Goal: Transaction & Acquisition: Register for event/course

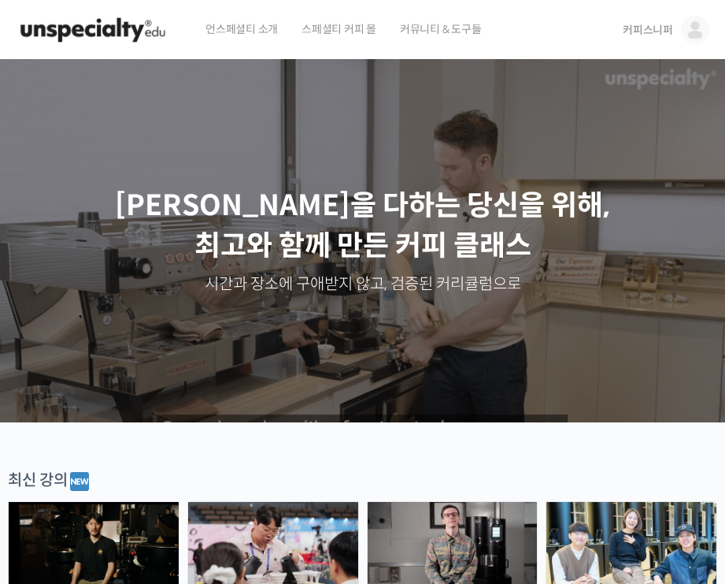
click at [134, 37] on img at bounding box center [93, 29] width 154 height 47
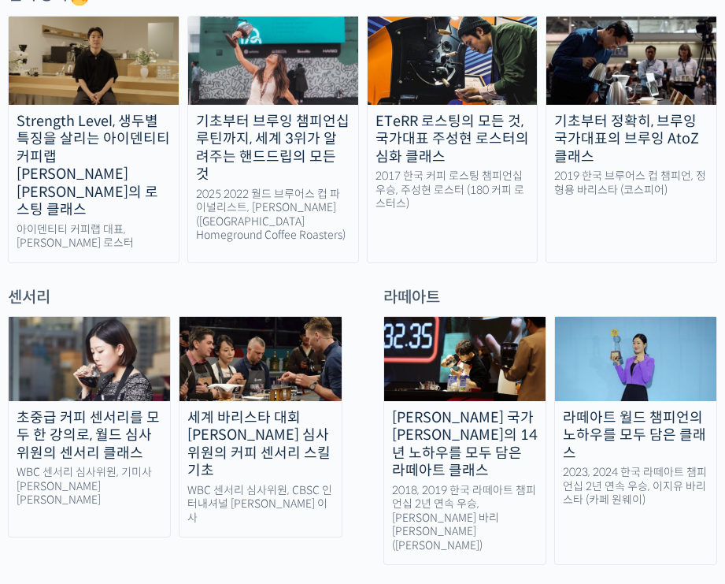
scroll to position [781, 0]
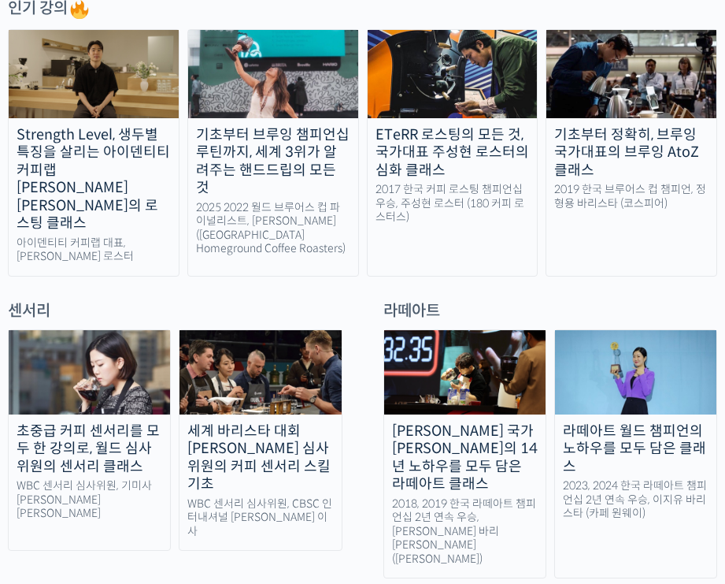
click at [317, 138] on div "기초부터 브루잉 챔피언십 루틴까지, 세계 3위가 알려주는 핸드드립의 모든 것" at bounding box center [273, 161] width 170 height 71
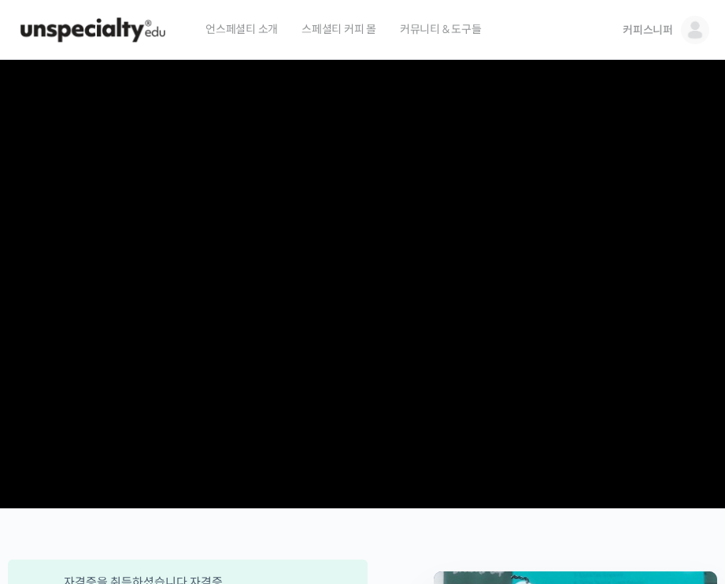
click at [661, 28] on span "커피스니퍼" at bounding box center [648, 30] width 50 height 14
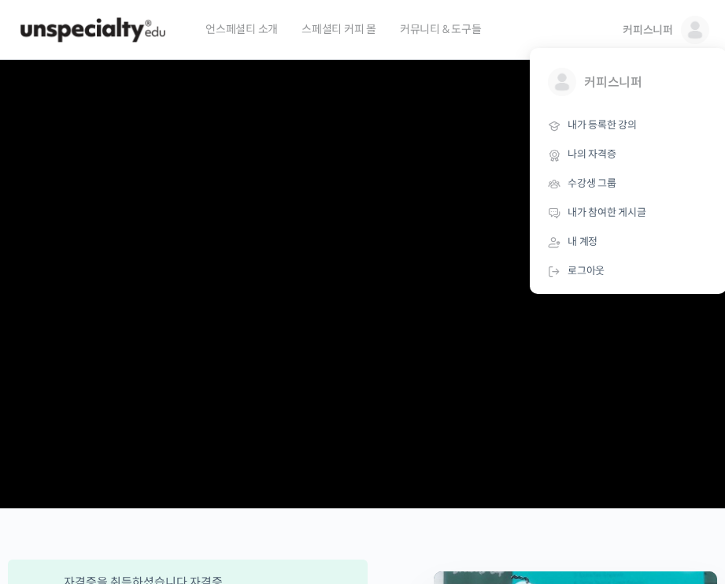
click at [289, 243] on video at bounding box center [362, 281] width 725 height 442
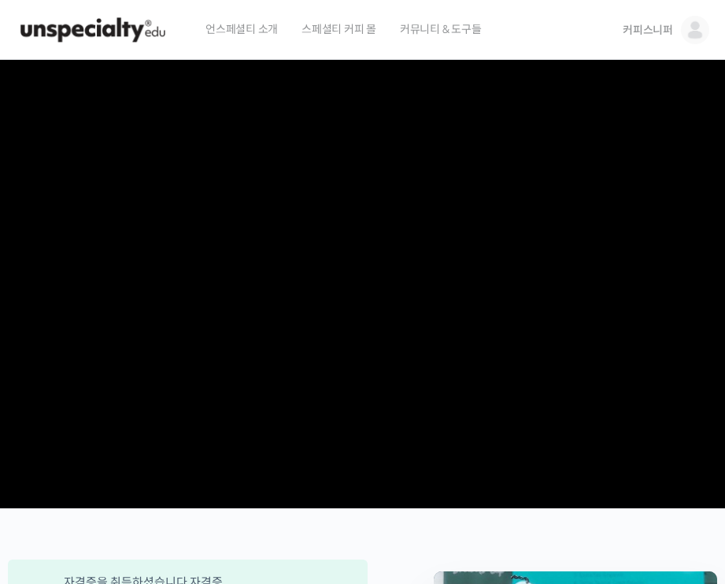
click at [289, 243] on video at bounding box center [362, 281] width 725 height 442
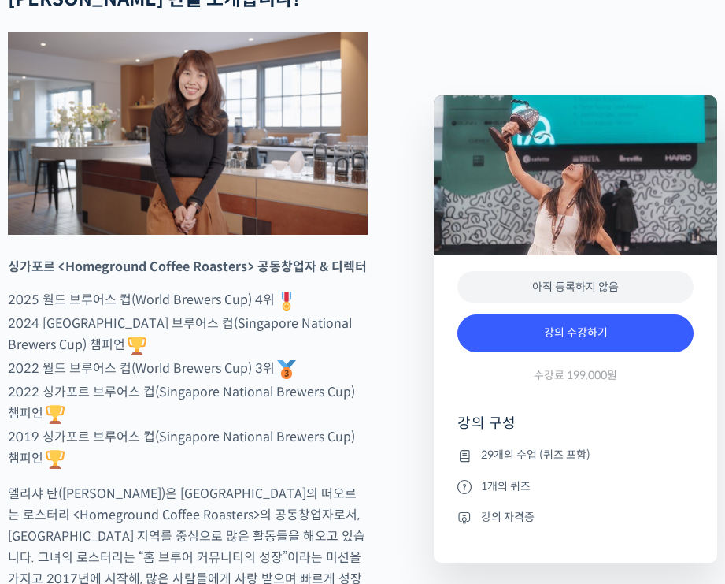
scroll to position [705, 0]
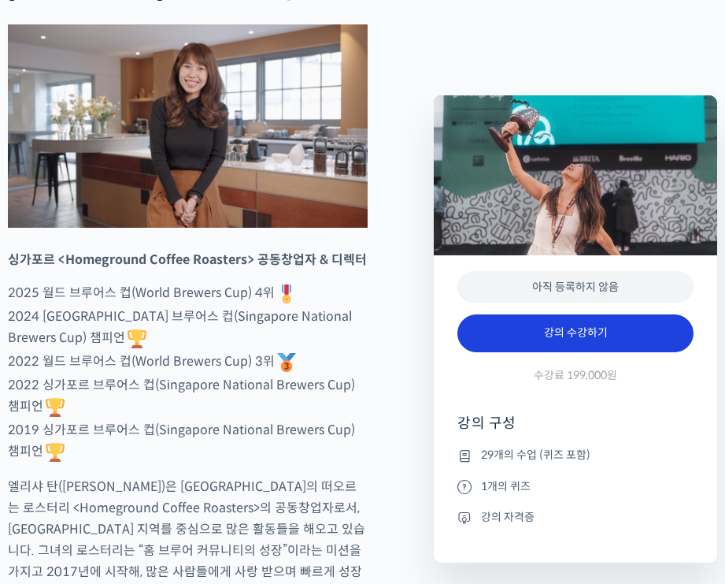
click at [541, 347] on link "강의 수강하기" at bounding box center [576, 333] width 236 height 38
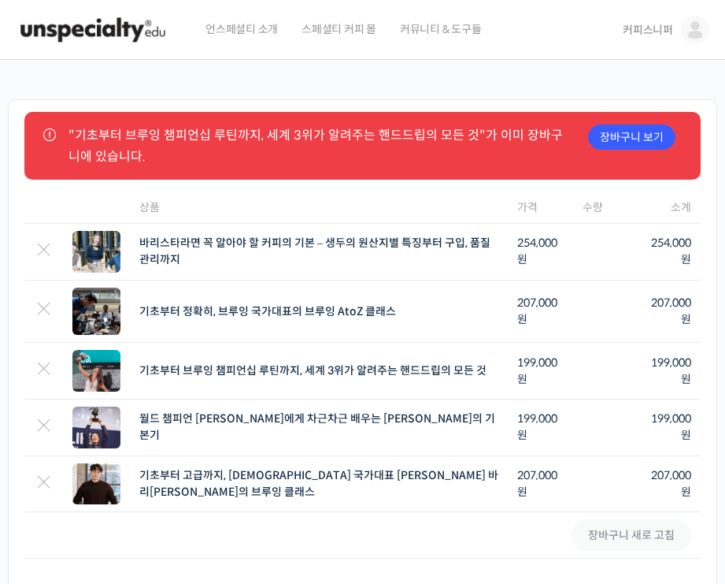
click at [679, 38] on link "커피스니퍼" at bounding box center [666, 30] width 87 height 60
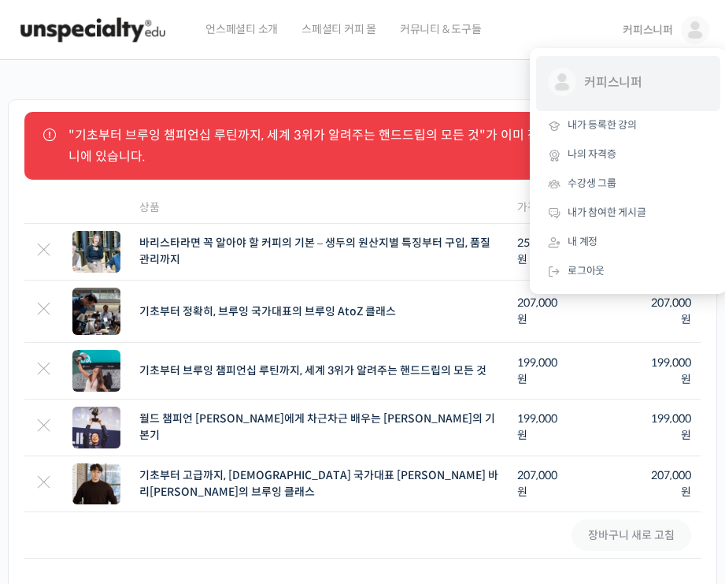
click at [635, 75] on span "커피스니퍼" at bounding box center [623, 83] width 79 height 30
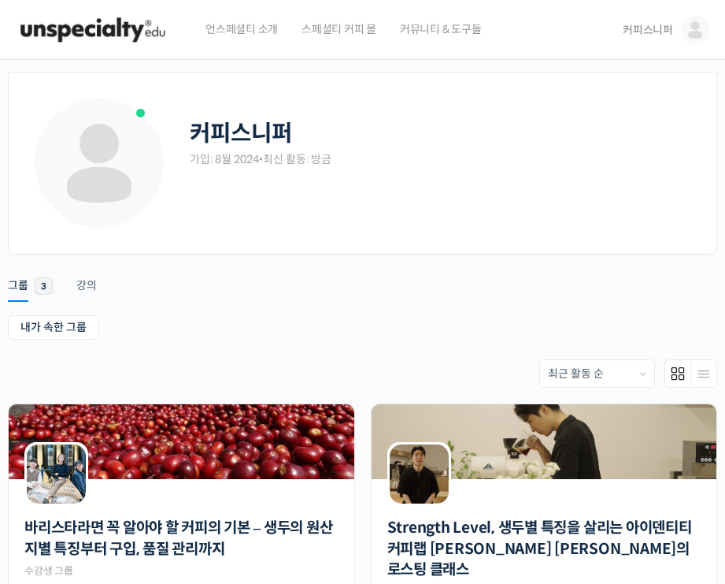
click at [663, 28] on span "커피스니퍼" at bounding box center [648, 30] width 50 height 14
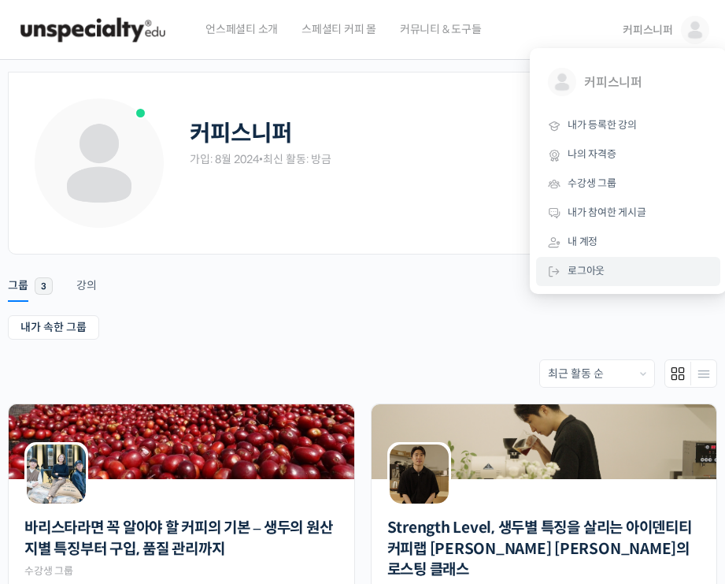
click at [611, 268] on link "로그아웃" at bounding box center [628, 271] width 184 height 29
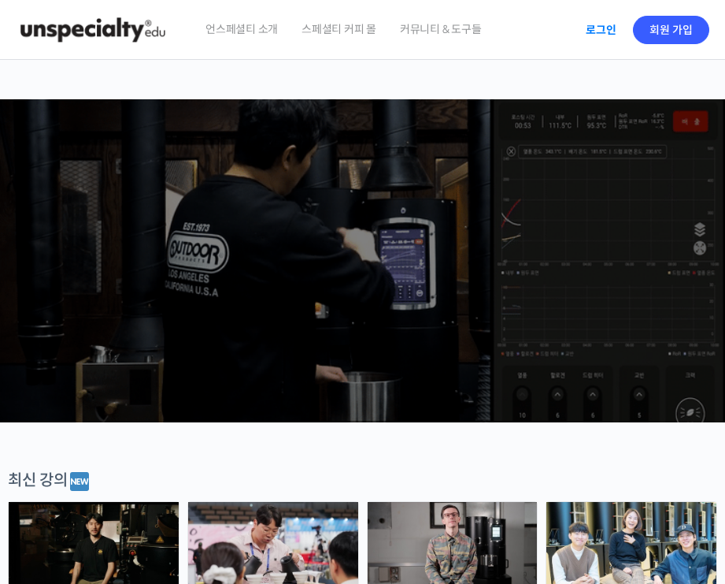
click at [600, 20] on link "로그인" at bounding box center [602, 30] width 50 height 36
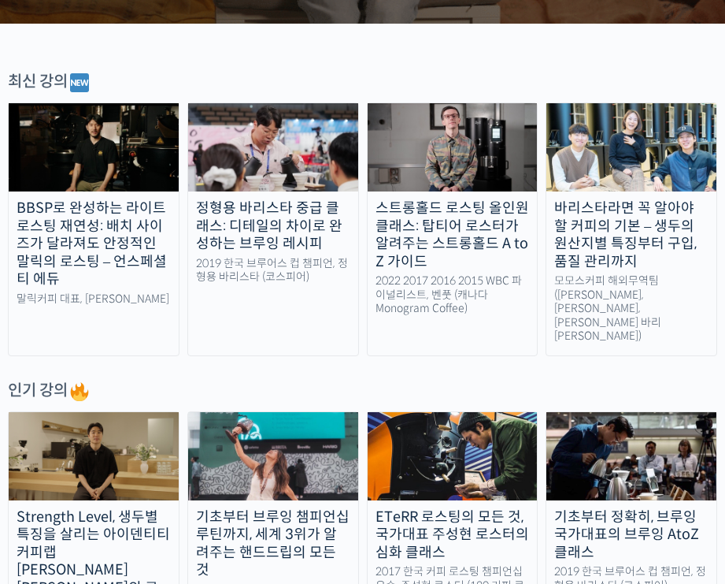
scroll to position [506, 0]
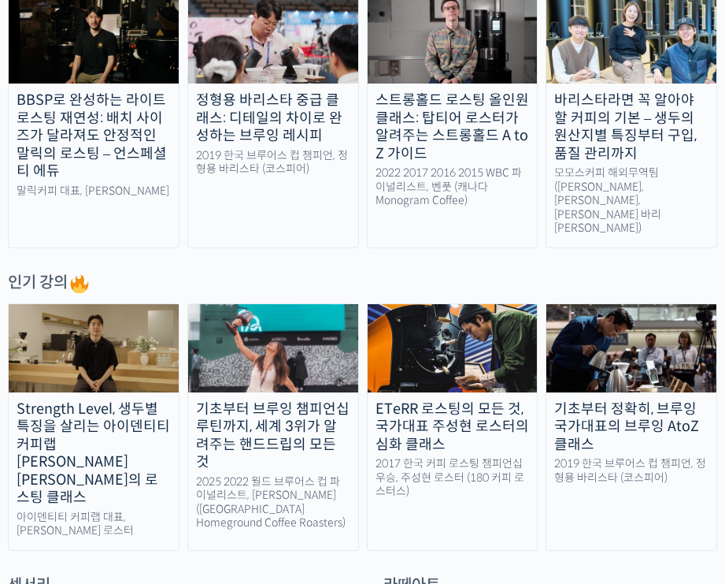
click at [208, 400] on div "기초부터 브루잉 챔피언십 루틴까지, 세계 3위가 알려주는 핸드드립의 모든 것" at bounding box center [273, 435] width 170 height 71
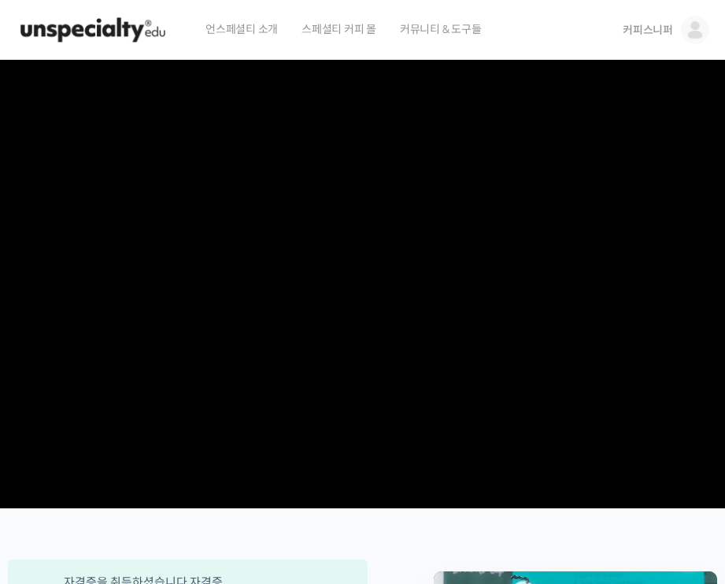
scroll to position [20, 0]
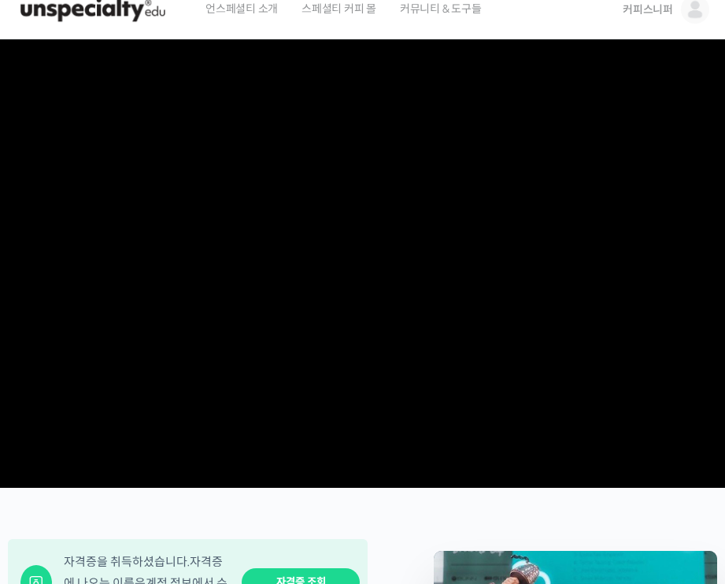
click at [456, 310] on video at bounding box center [362, 260] width 725 height 442
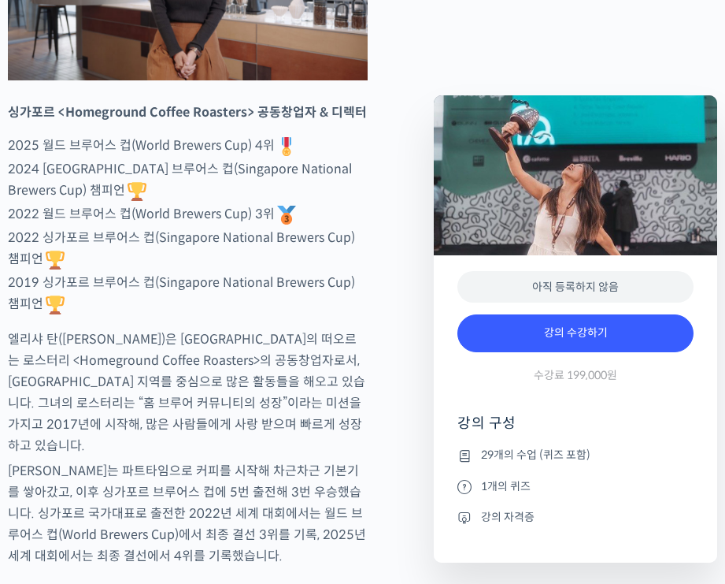
scroll to position [854, 0]
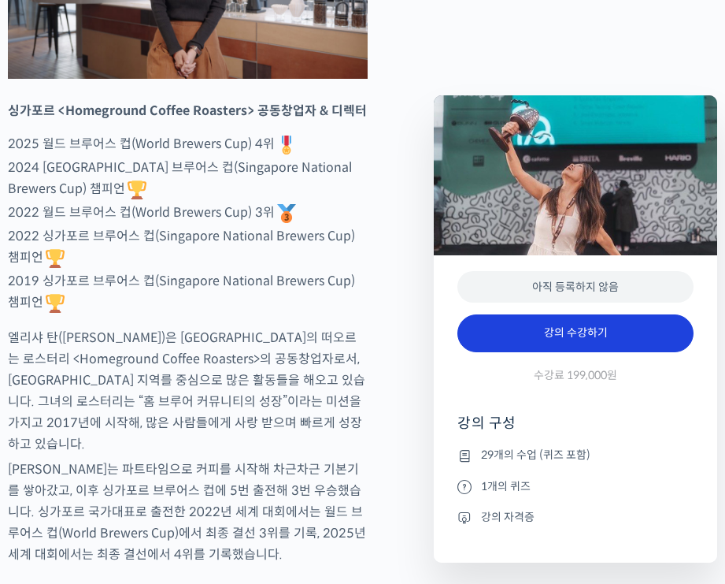
click at [553, 326] on link "강의 수강하기" at bounding box center [576, 333] width 236 height 38
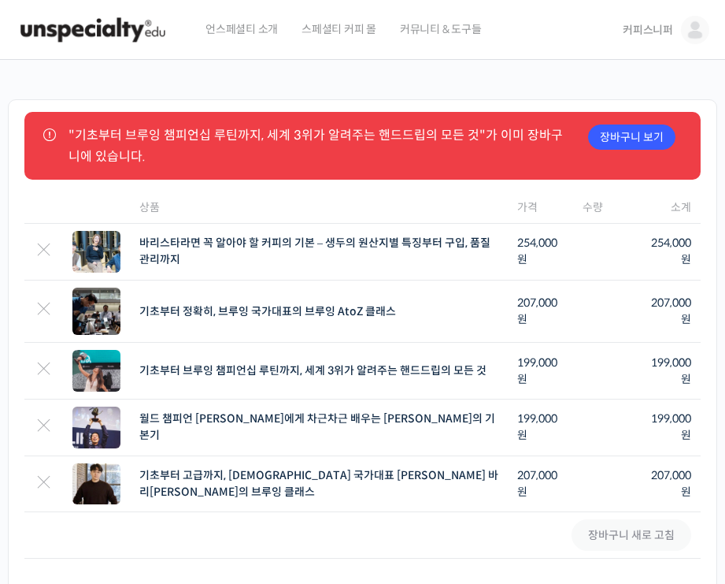
click at [69, 32] on img at bounding box center [93, 29] width 154 height 47
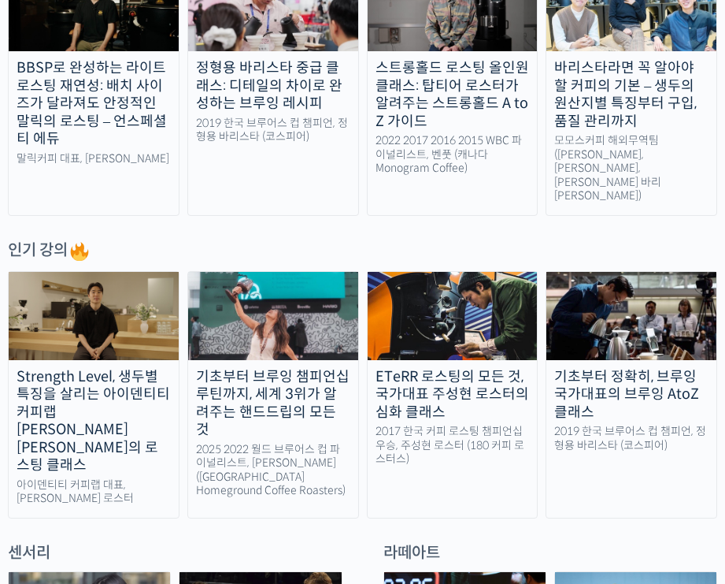
click at [230, 391] on link "기초부터 브루잉 챔피언십 루틴까지, 세계 3위가 알려주는 핸드드립의 모든 것 2025 2022 월드 브루어스 컵 파이널리스트, 엘리샤 탄 ([…" at bounding box center [273, 394] width 172 height 247
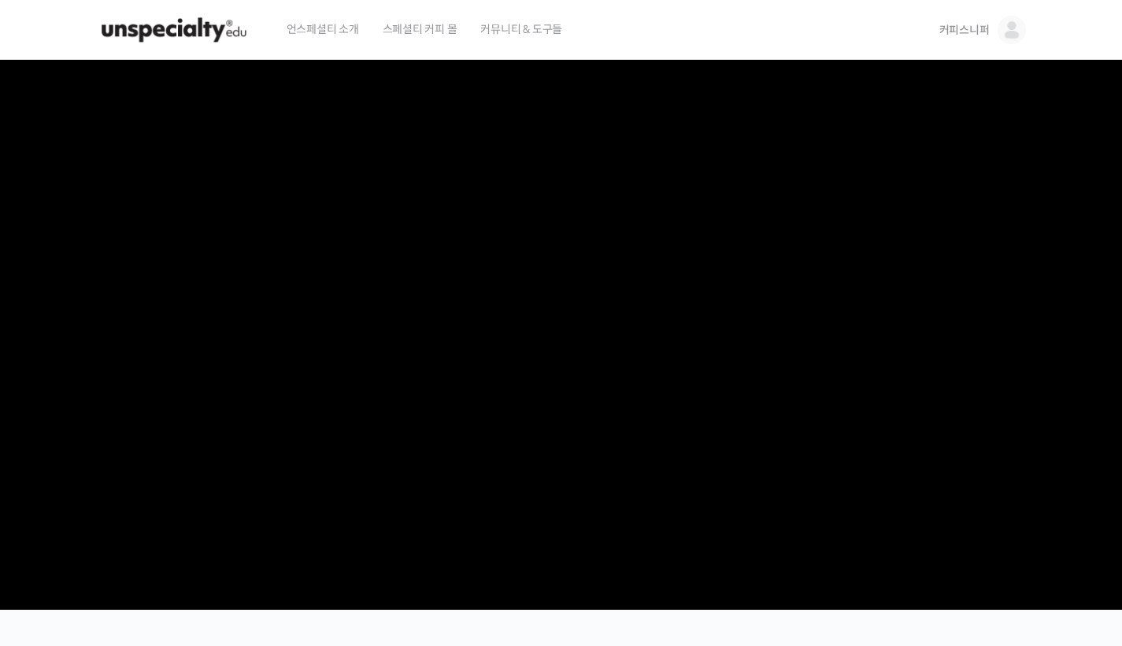
click at [328, 148] on video at bounding box center [561, 331] width 929 height 543
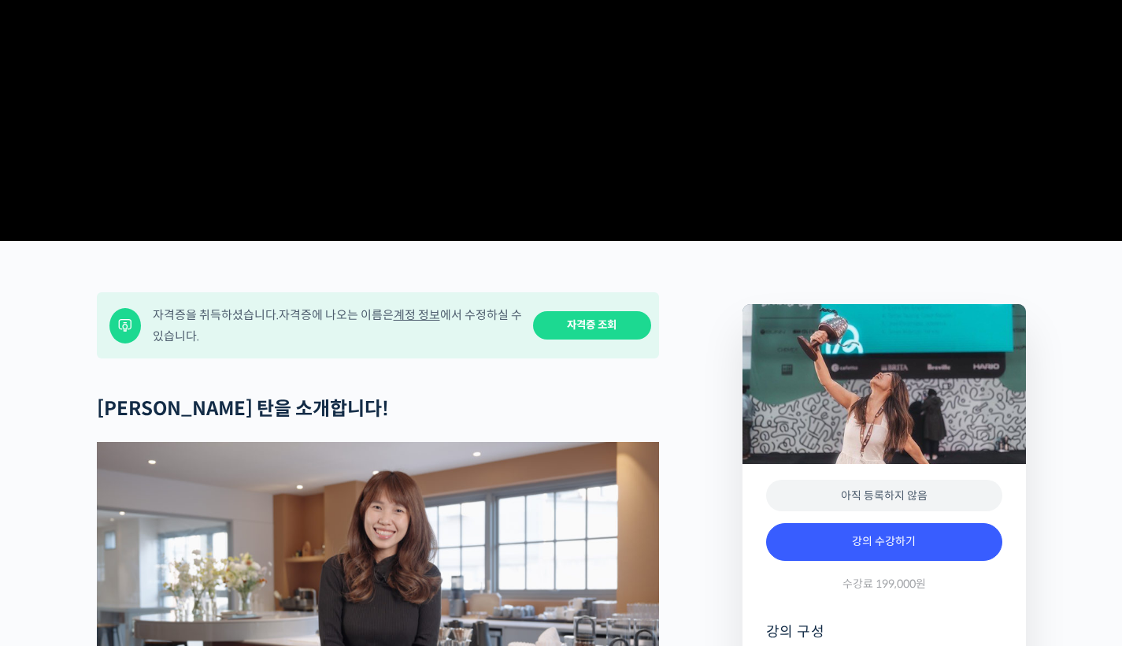
scroll to position [384, 0]
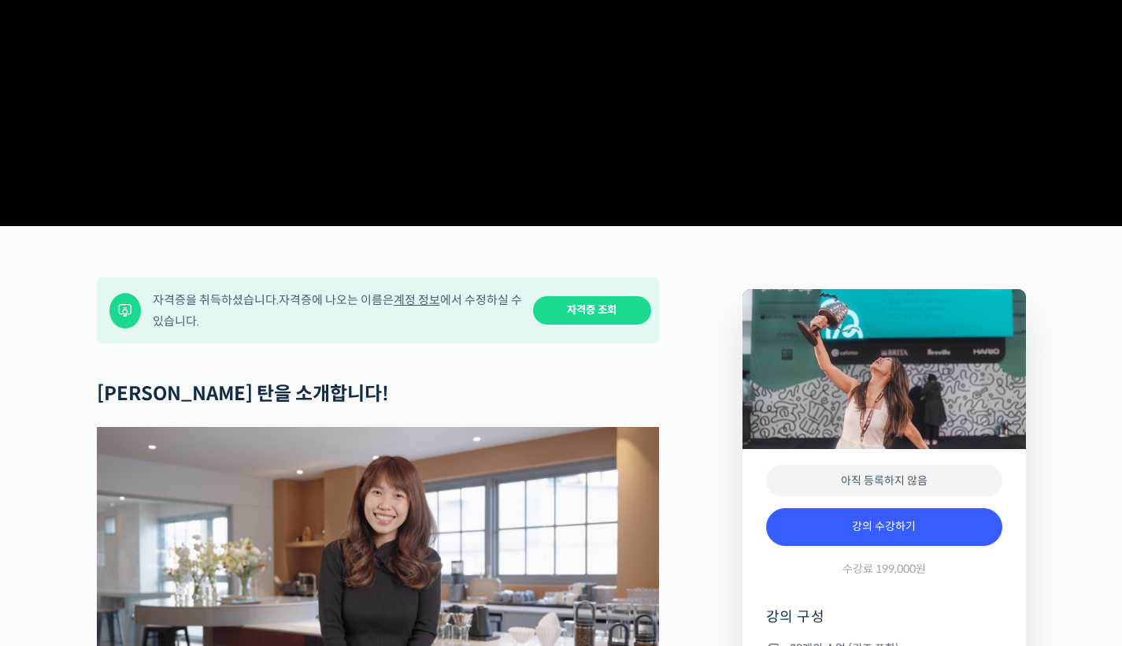
click at [579, 325] on link "자격증 조회" at bounding box center [592, 310] width 118 height 29
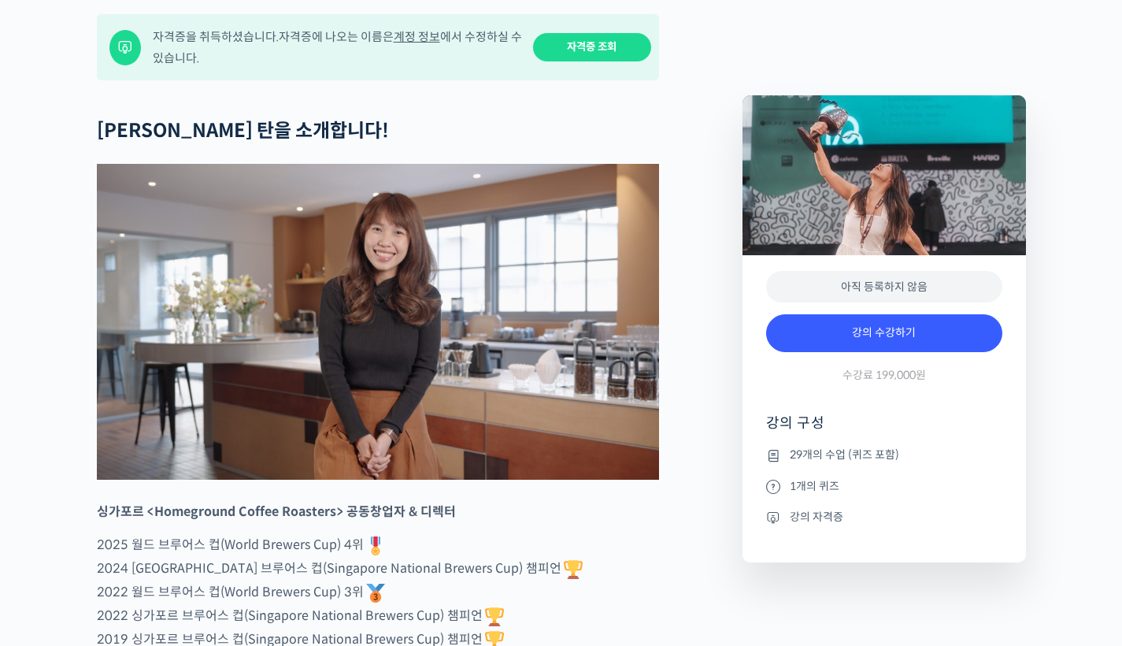
scroll to position [652, 0]
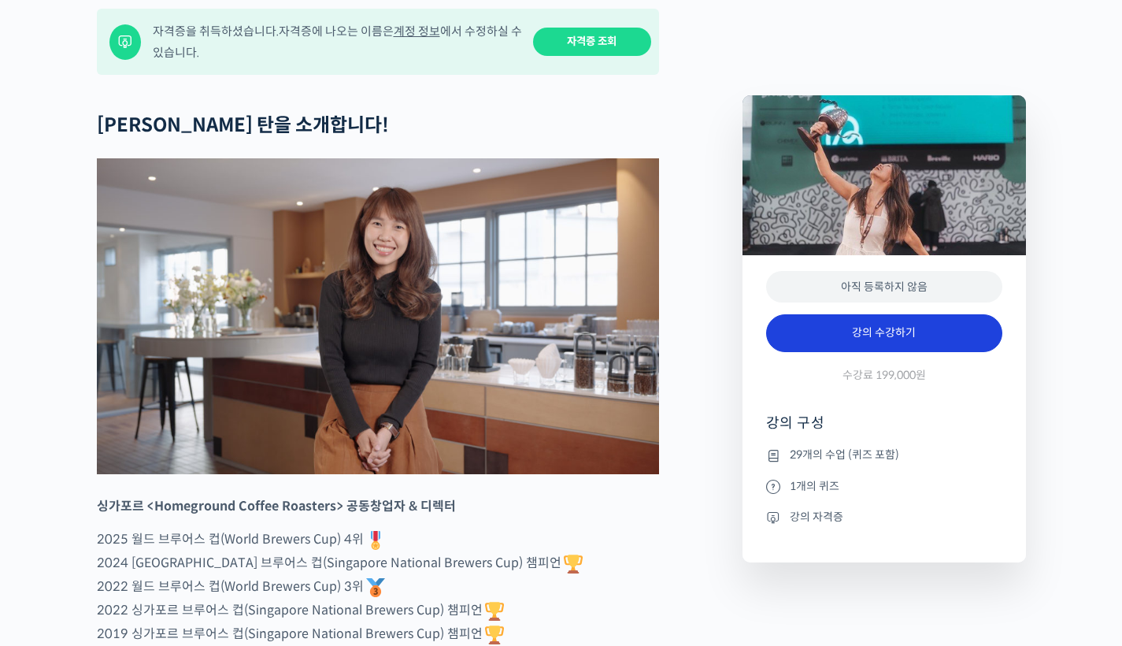
click at [725, 336] on link "강의 수강하기" at bounding box center [884, 333] width 236 height 38
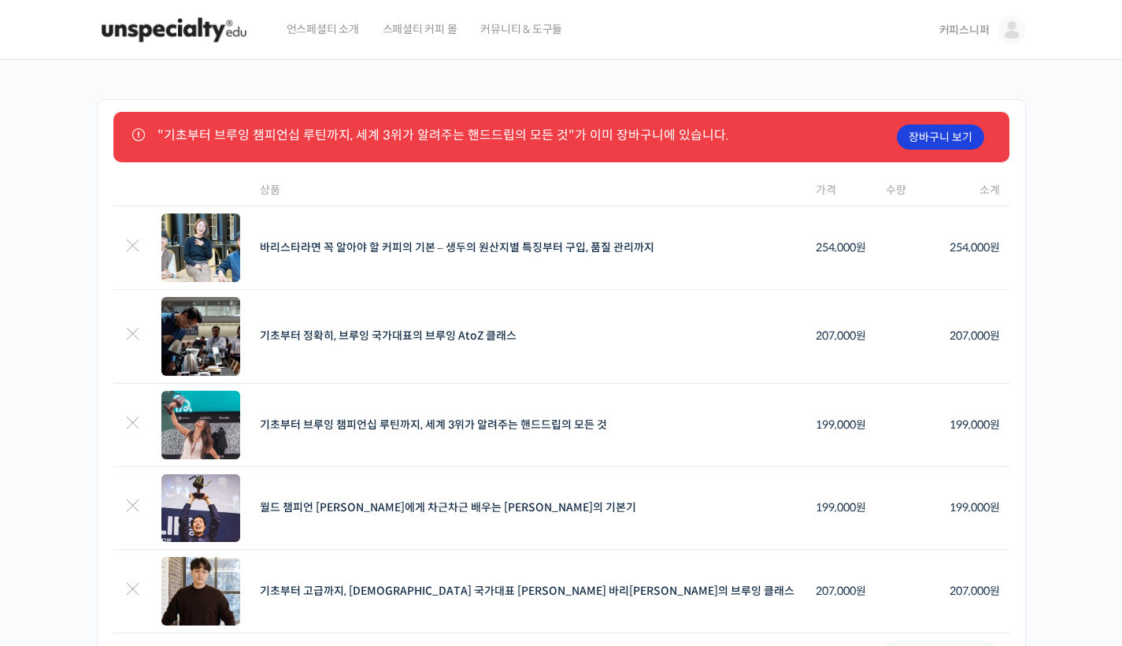
click at [936, 133] on link "장바구니 보기" at bounding box center [940, 136] width 87 height 25
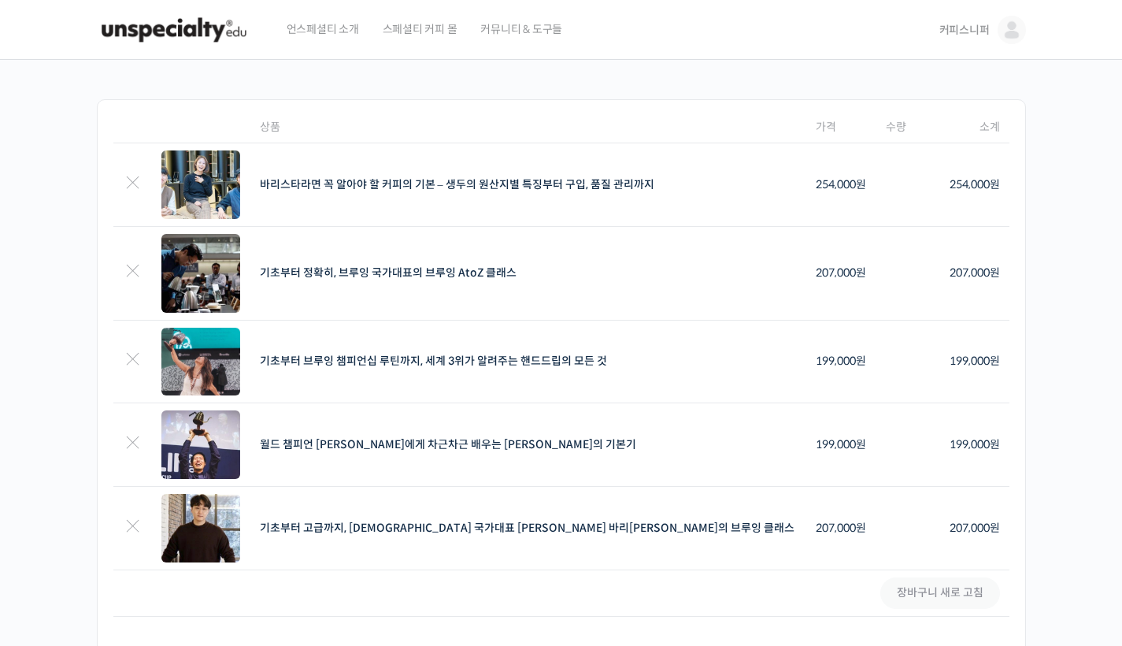
click at [222, 25] on img at bounding box center [174, 29] width 154 height 47
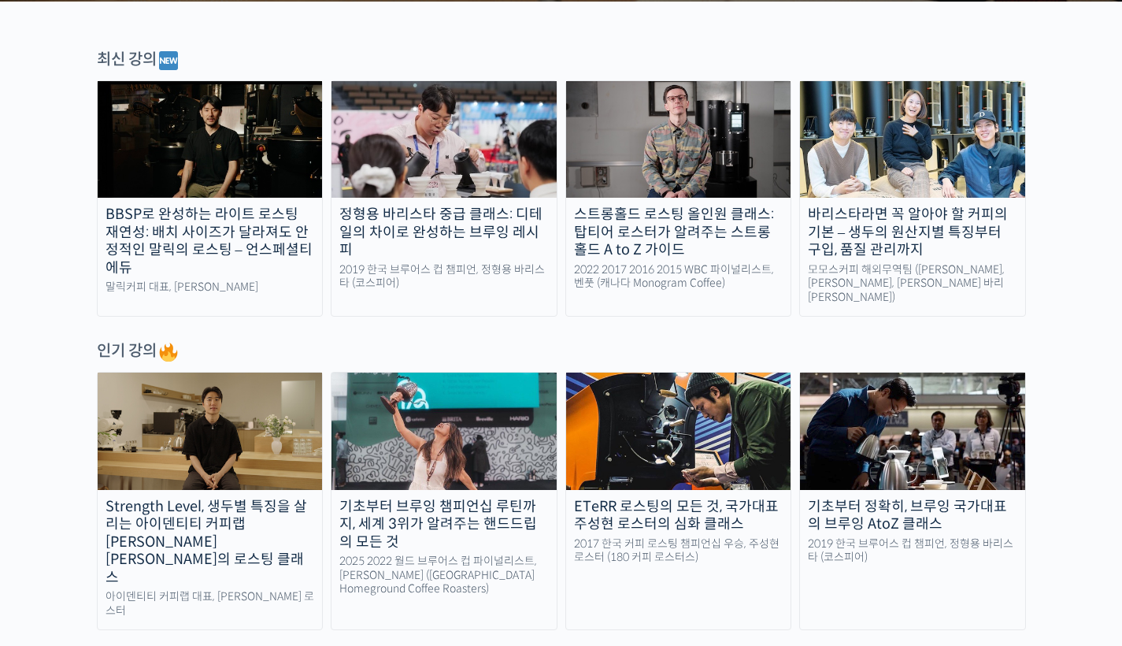
scroll to position [530, 0]
click at [517, 210] on div "정형용 바리스타 중급 클래스: 디테일의 차이로 완성하는 브루잉 레시피" at bounding box center [444, 233] width 225 height 54
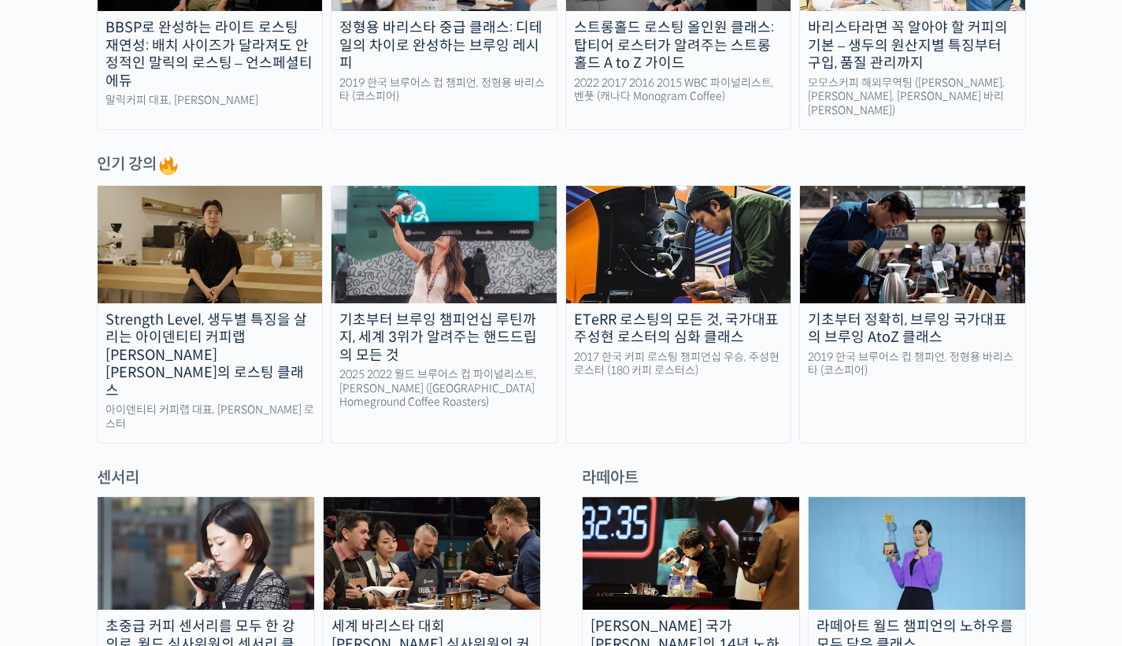
scroll to position [721, 0]
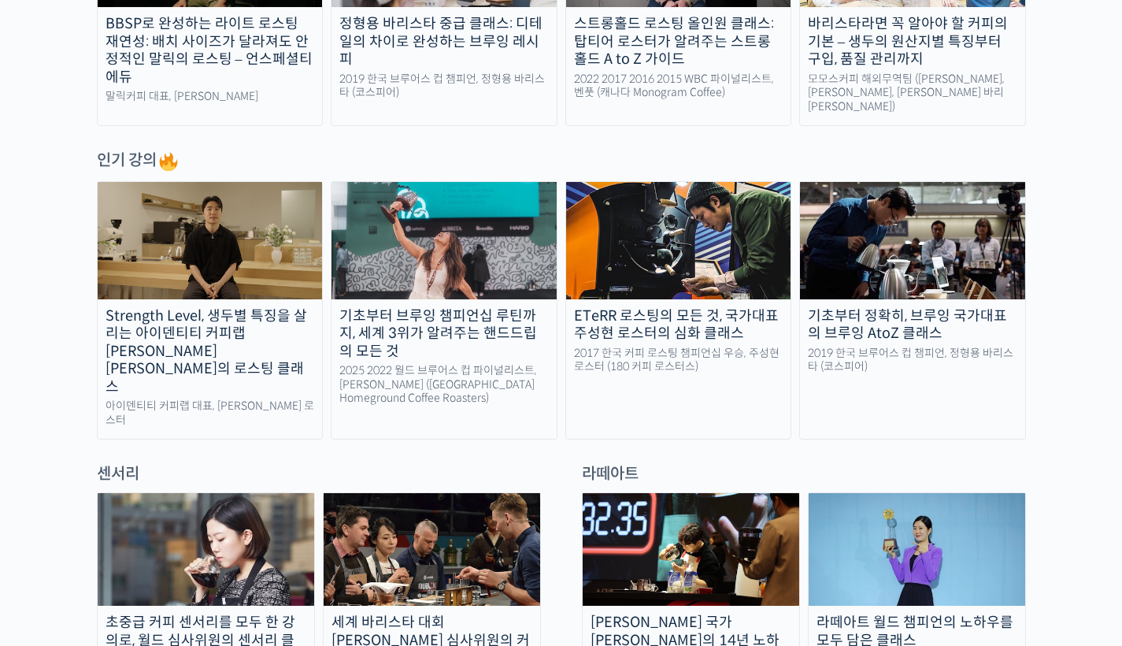
click at [475, 261] on img at bounding box center [444, 240] width 225 height 117
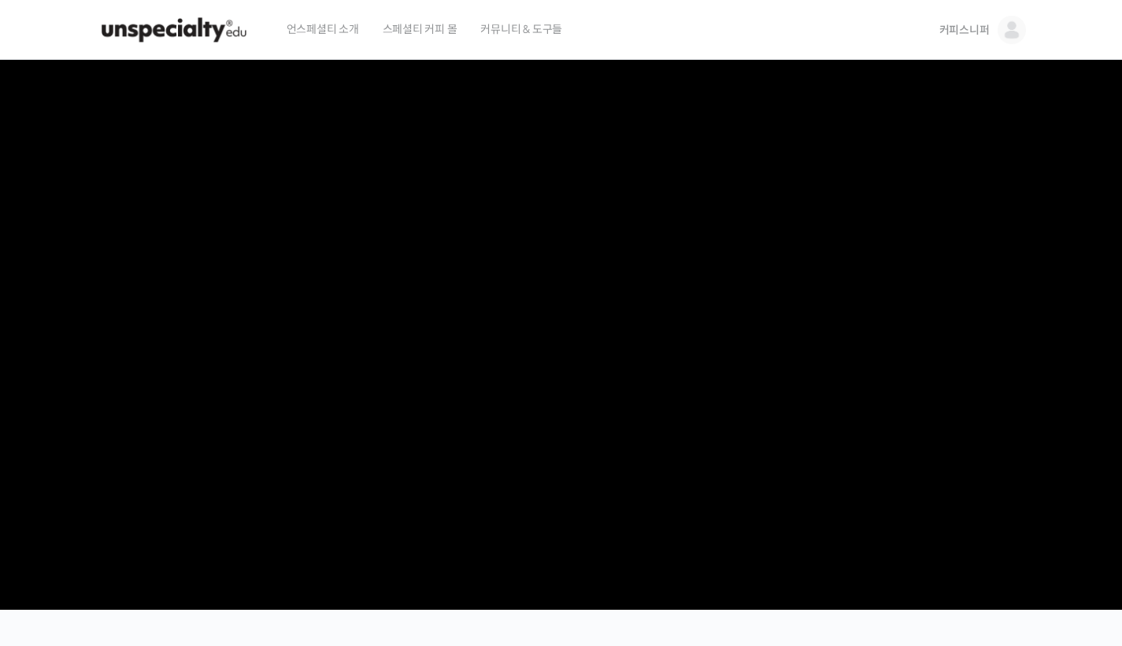
click at [1007, 33] on img at bounding box center [1012, 30] width 28 height 28
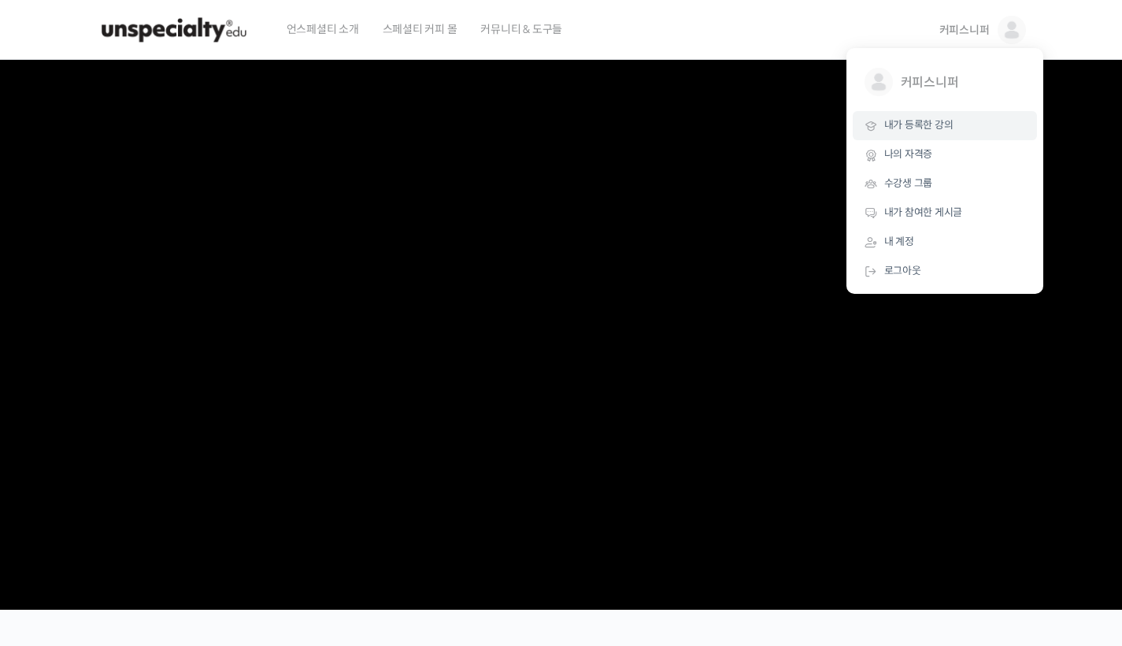
click at [923, 123] on span "내가 등록한 강의" at bounding box center [918, 124] width 69 height 13
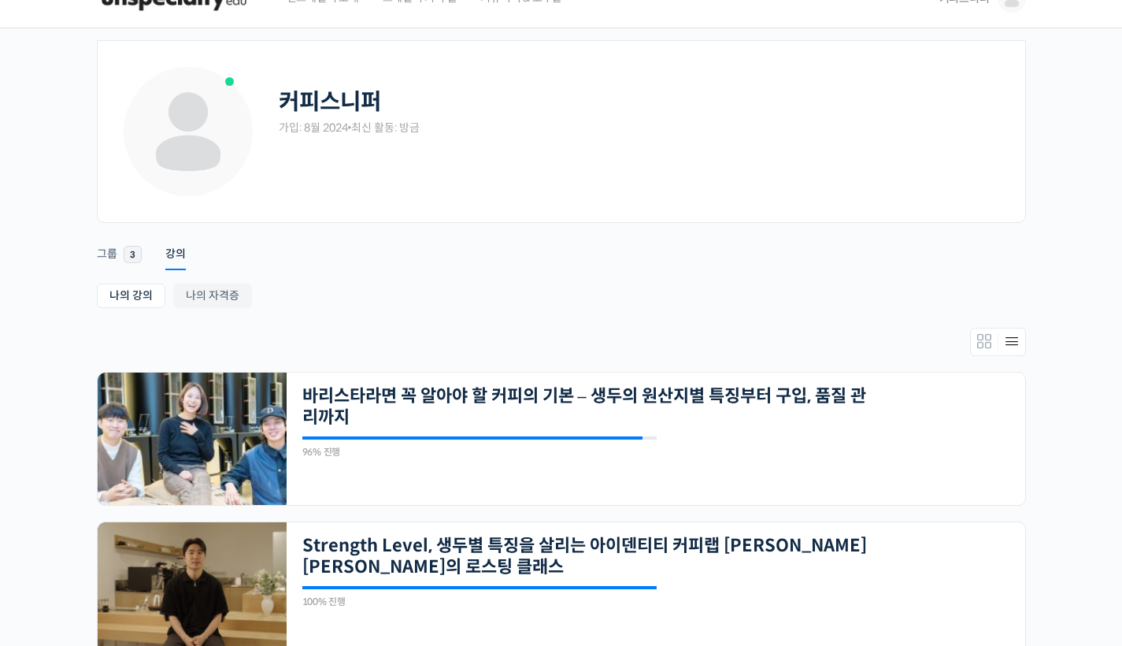
scroll to position [34, 0]
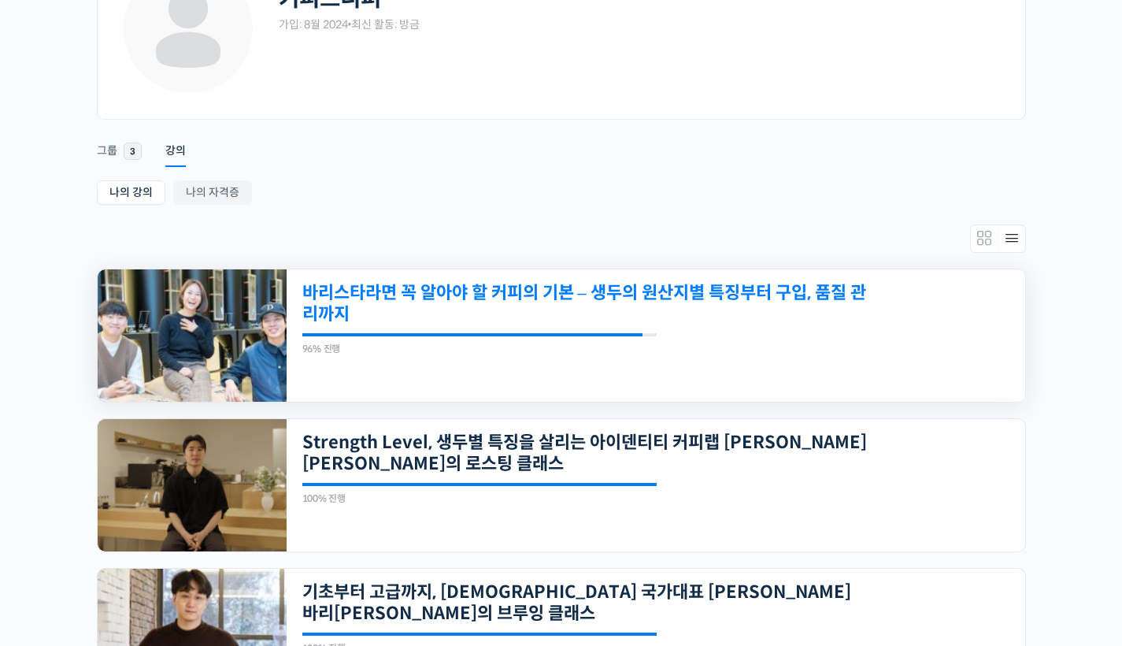
scroll to position [291, 0]
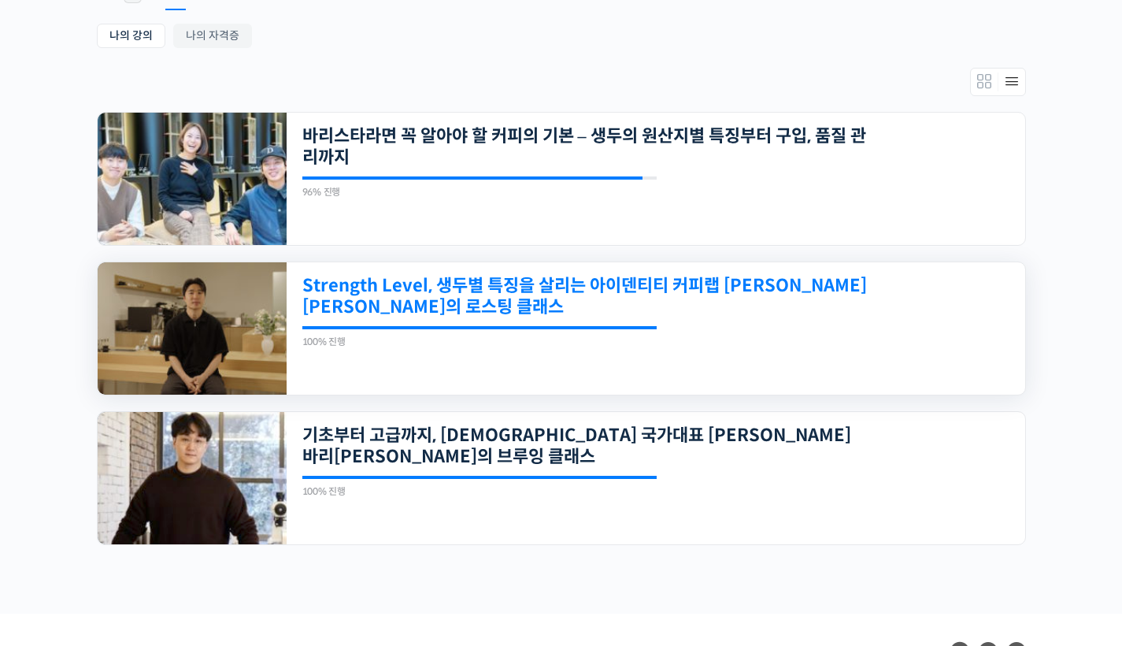
drag, startPoint x: 408, startPoint y: 297, endPoint x: 439, endPoint y: 316, distance: 36.1
click at [408, 297] on link "Strength Level, 생두별 특징을 살리는 아이덴티티 커피랩 [PERSON_NAME] [PERSON_NAME]의 로스팅 클래스" at bounding box center [585, 296] width 566 height 43
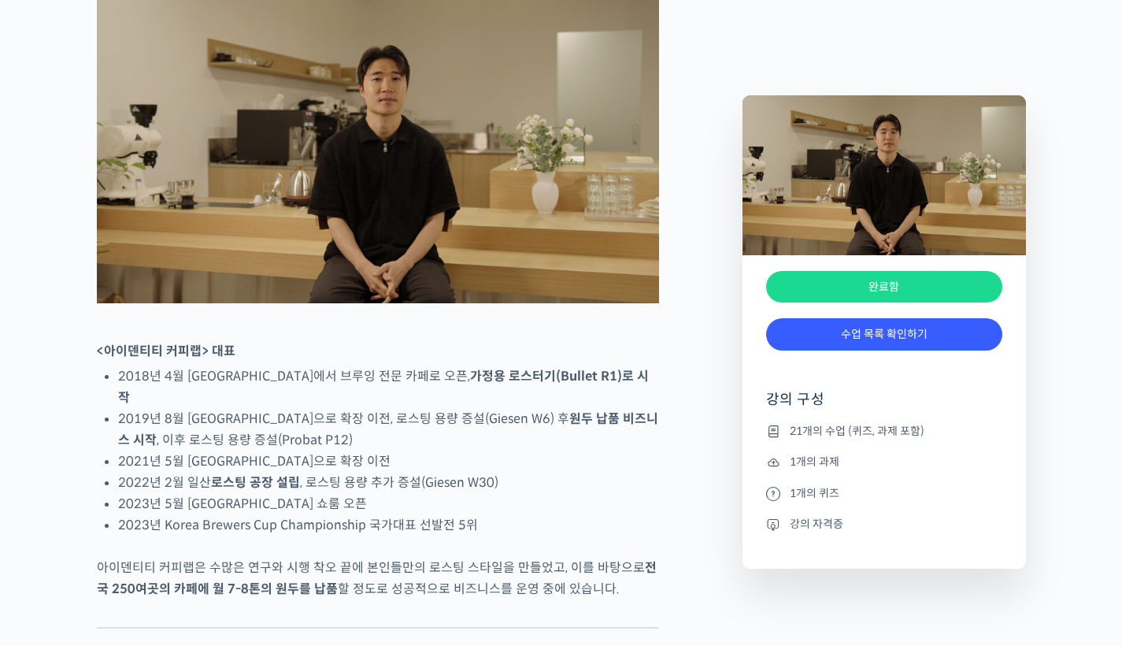
scroll to position [822, 0]
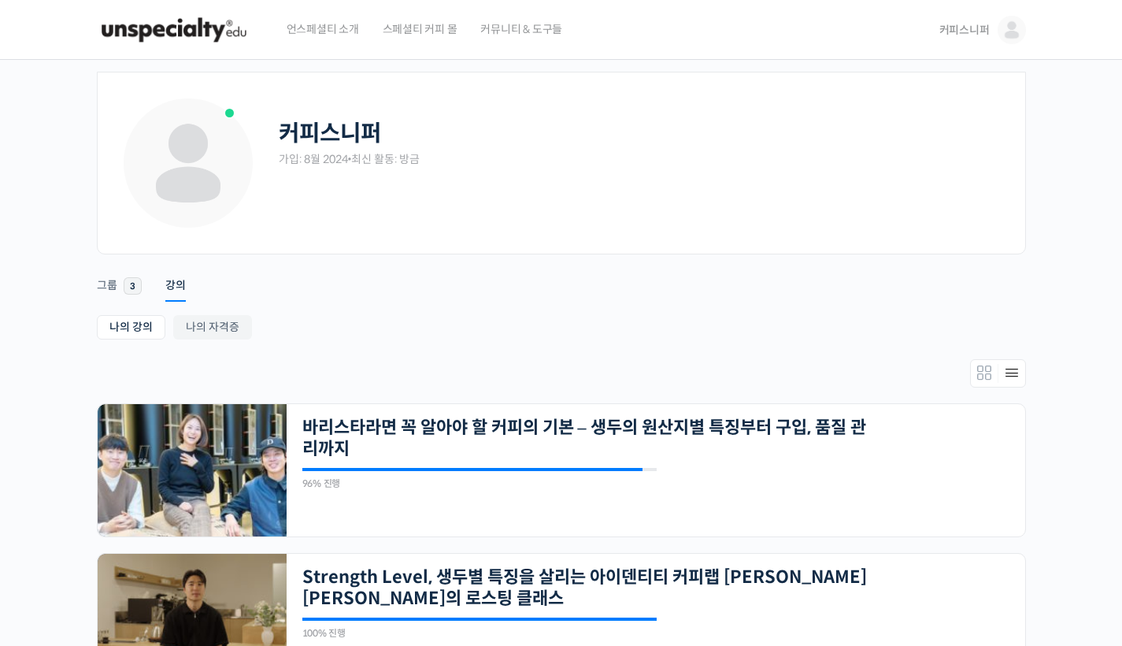
click at [217, 46] on img at bounding box center [174, 29] width 154 height 47
